Goal: Task Accomplishment & Management: Use online tool/utility

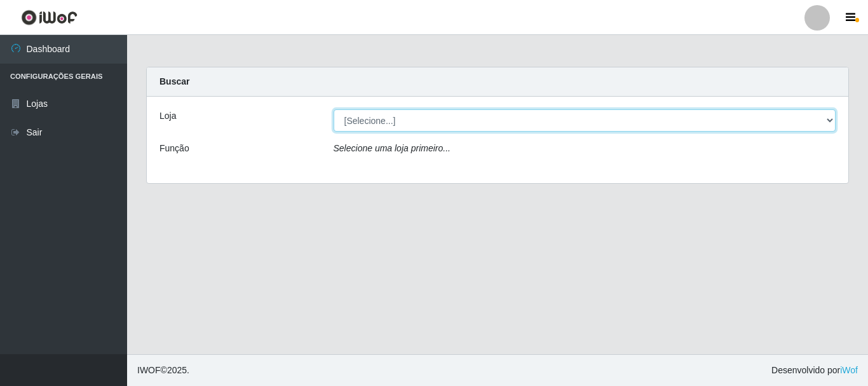
click at [831, 118] on select "[Selecione...] Super Vilton" at bounding box center [585, 120] width 503 height 22
select select "379"
click at [334, 109] on select "[Selecione...] Super Vilton" at bounding box center [585, 120] width 503 height 22
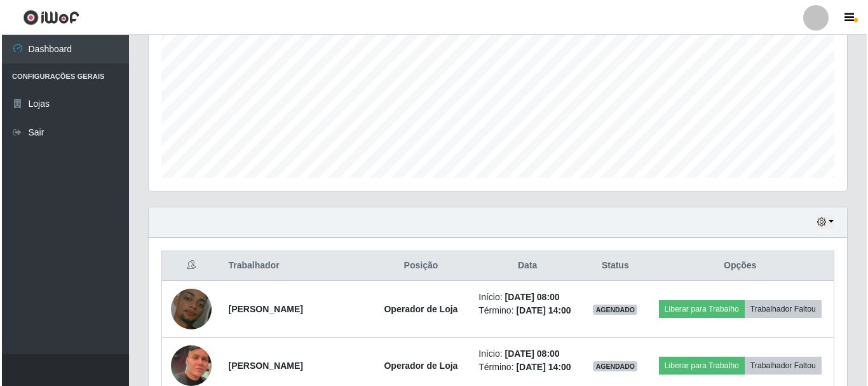
scroll to position [445, 0]
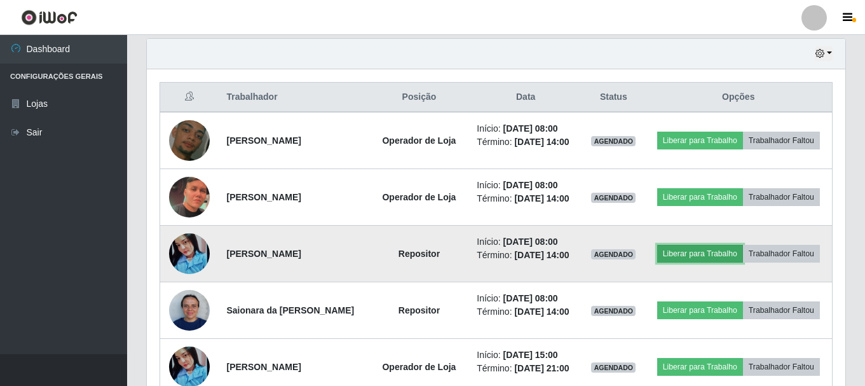
click at [704, 256] on button "Liberar para Trabalho" at bounding box center [700, 254] width 86 height 18
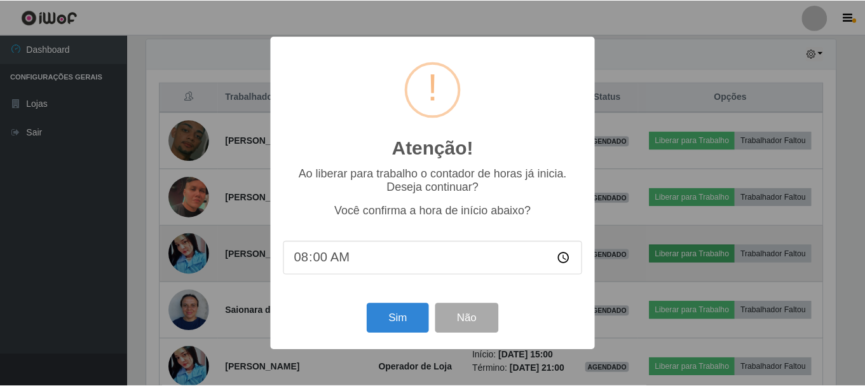
scroll to position [264, 692]
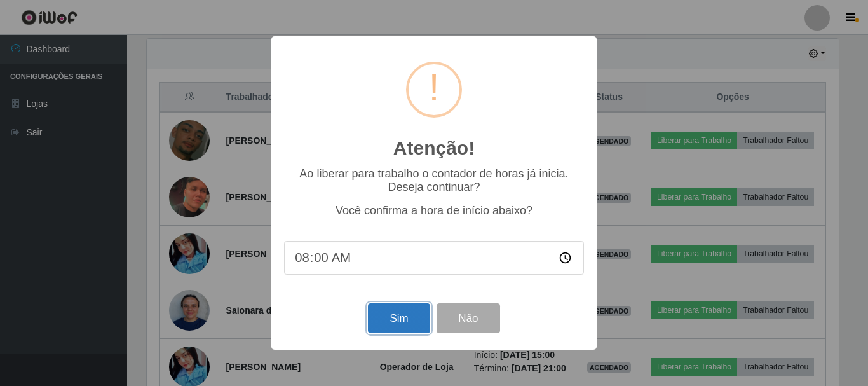
click at [380, 315] on button "Sim" at bounding box center [399, 318] width 62 height 30
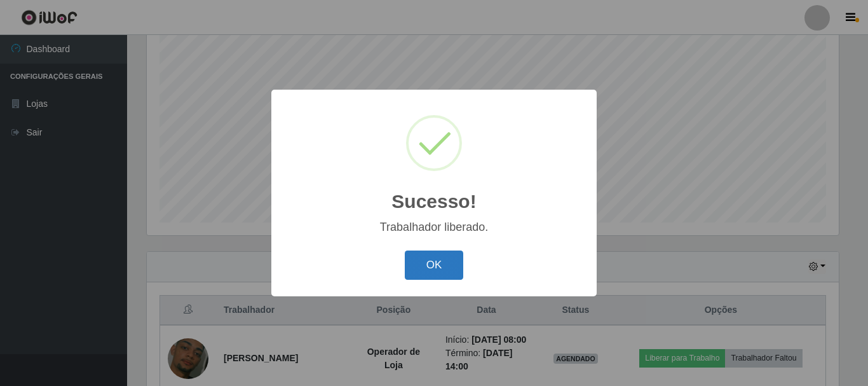
click at [441, 256] on button "OK" at bounding box center [434, 265] width 59 height 30
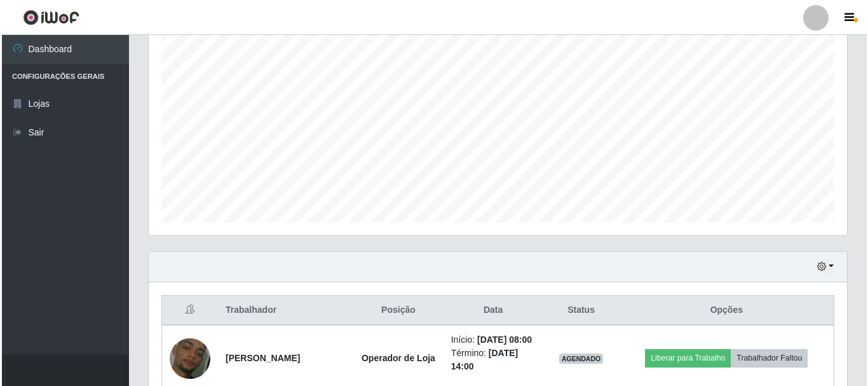
scroll to position [423, 0]
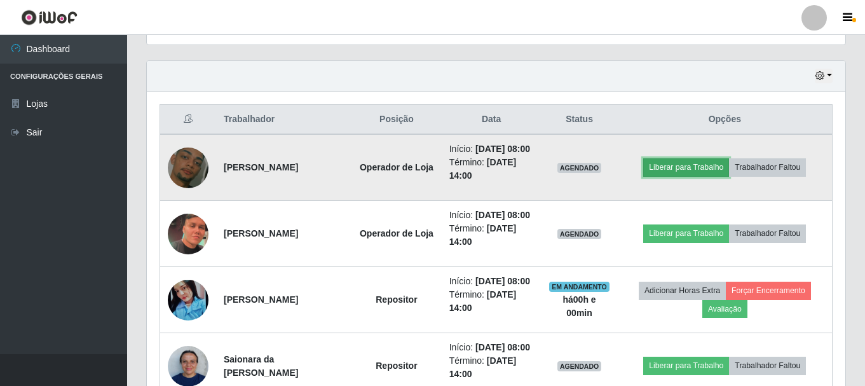
click at [681, 176] on button "Liberar para Trabalho" at bounding box center [686, 167] width 86 height 18
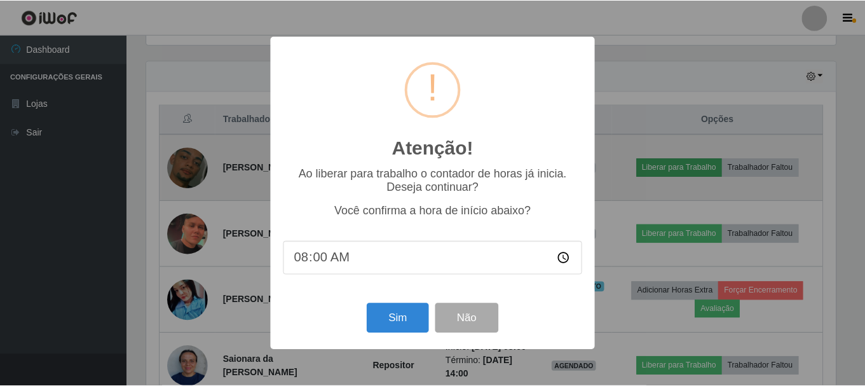
scroll to position [264, 692]
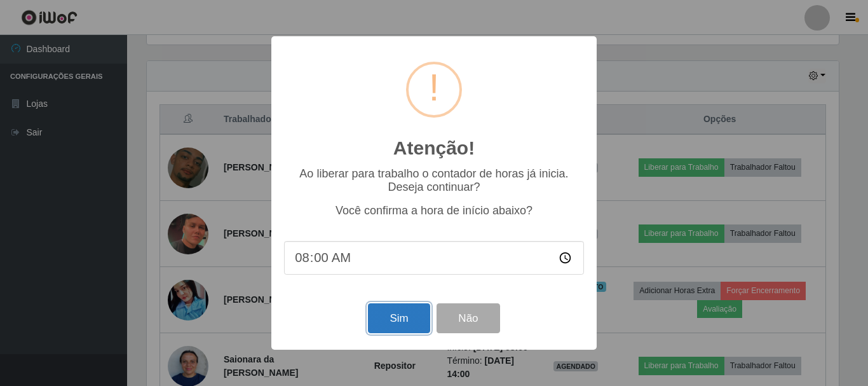
click at [407, 310] on button "Sim" at bounding box center [399, 318] width 62 height 30
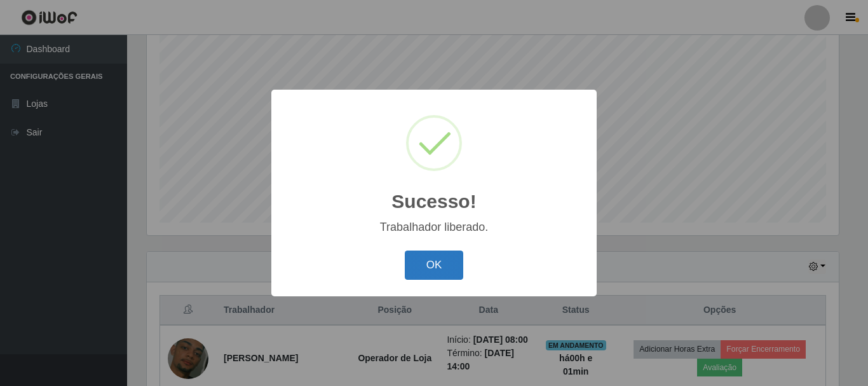
click at [439, 264] on button "OK" at bounding box center [434, 265] width 59 height 30
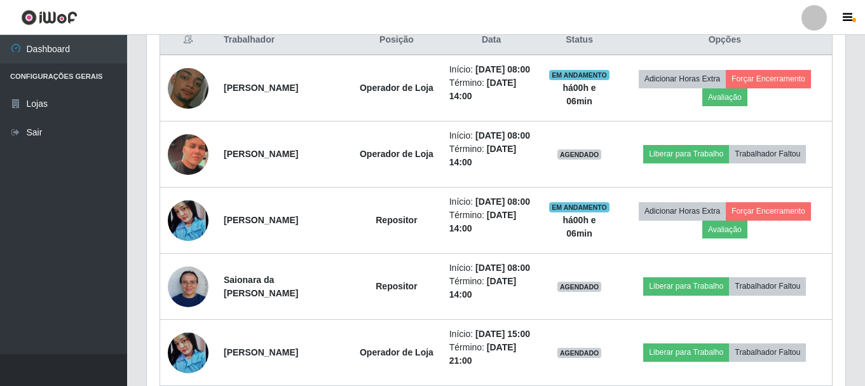
scroll to position [635411, 634977]
